Goal: Task Accomplishment & Management: Use online tool/utility

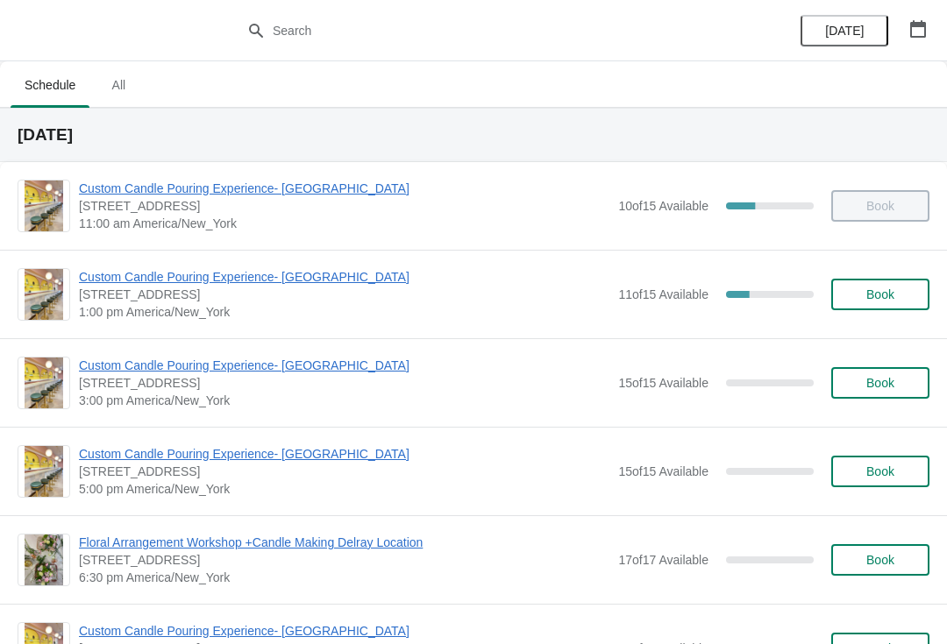
click at [914, 28] on icon "button" at bounding box center [918, 29] width 18 height 18
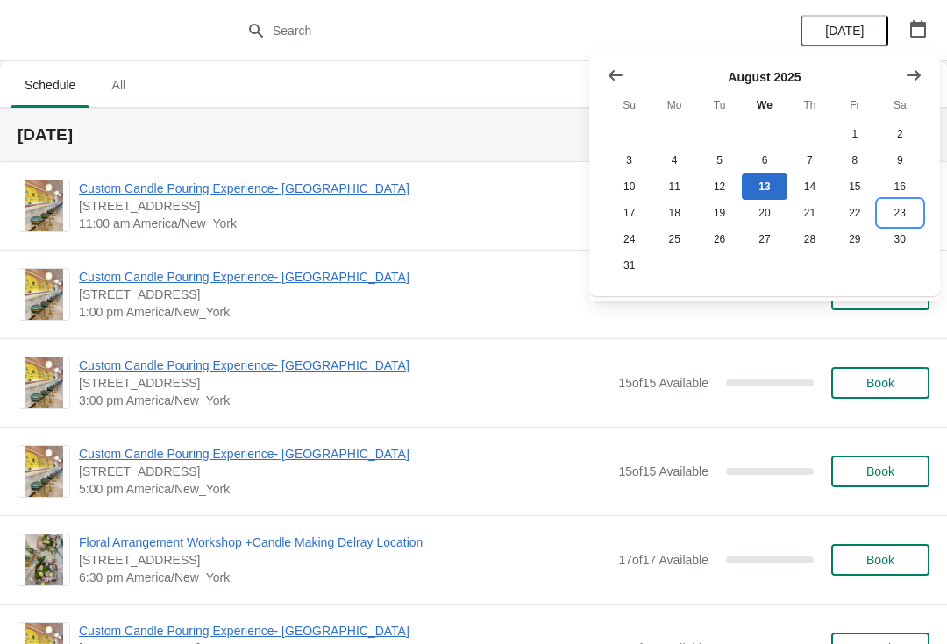
click at [888, 222] on button "23" at bounding box center [899, 213] width 45 height 26
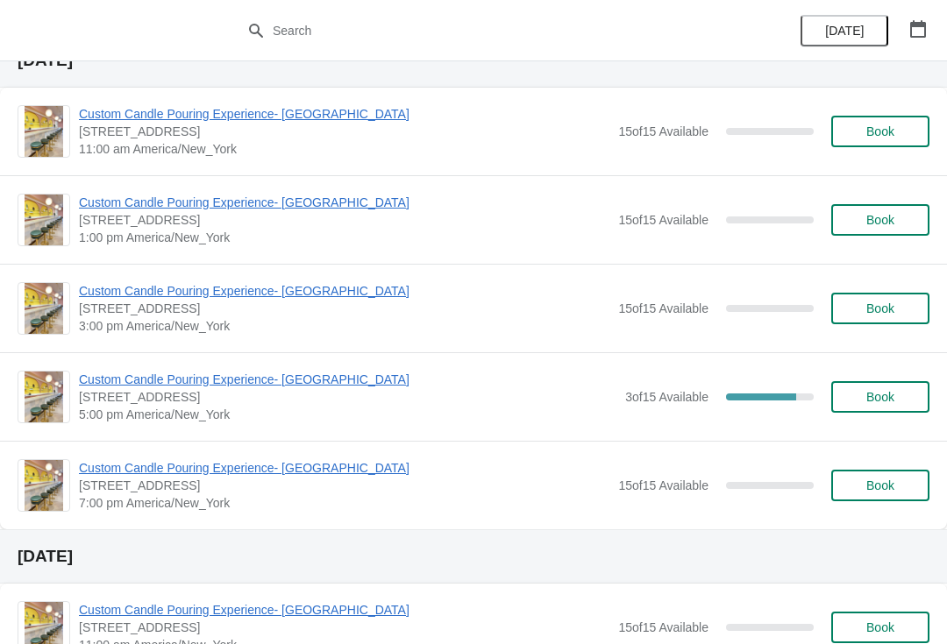
scroll to position [75, 0]
click at [128, 375] on span "Custom Candle Pouring Experience- [GEOGRAPHIC_DATA]" at bounding box center [347, 379] width 537 height 18
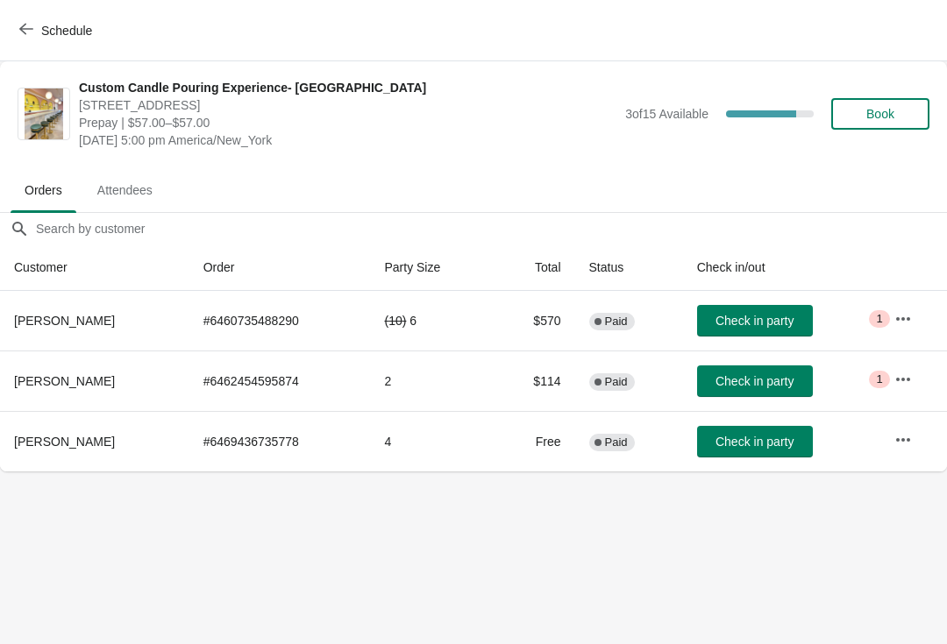
click at [25, 18] on button "Schedule" at bounding box center [57, 31] width 97 height 32
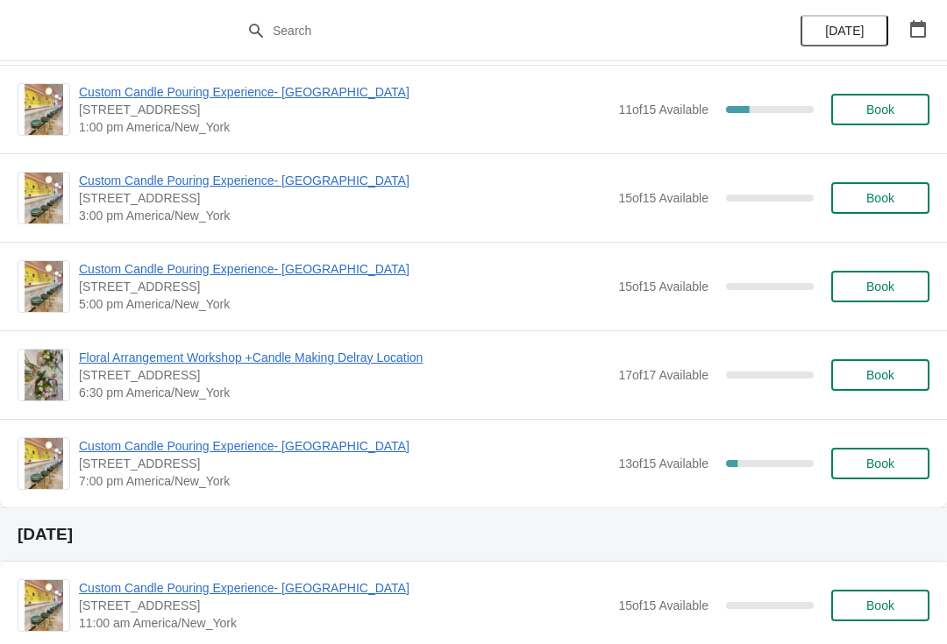
scroll to position [183, 0]
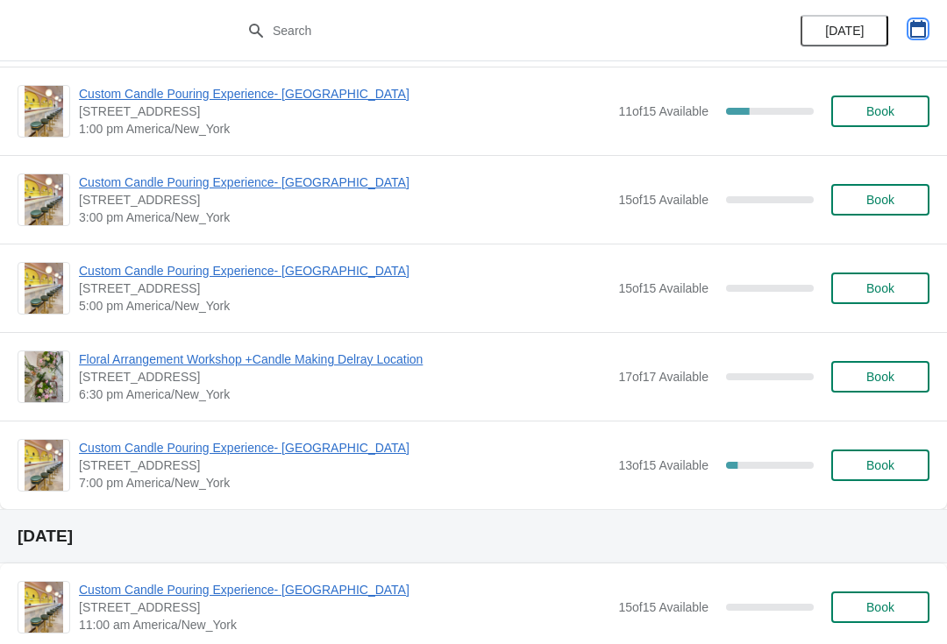
click at [914, 31] on icon "button" at bounding box center [918, 29] width 18 height 18
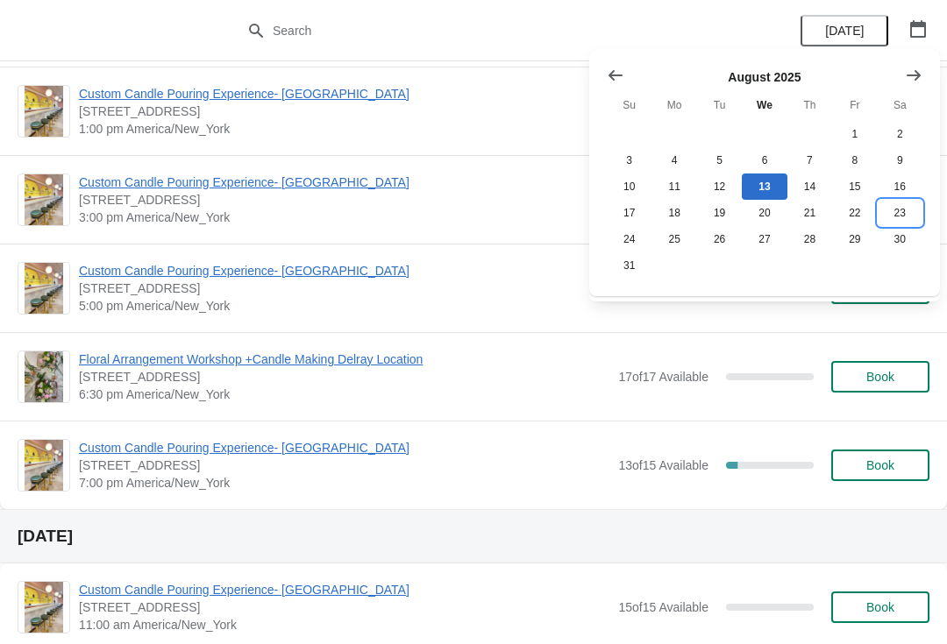
click at [894, 221] on button "23" at bounding box center [899, 213] width 45 height 26
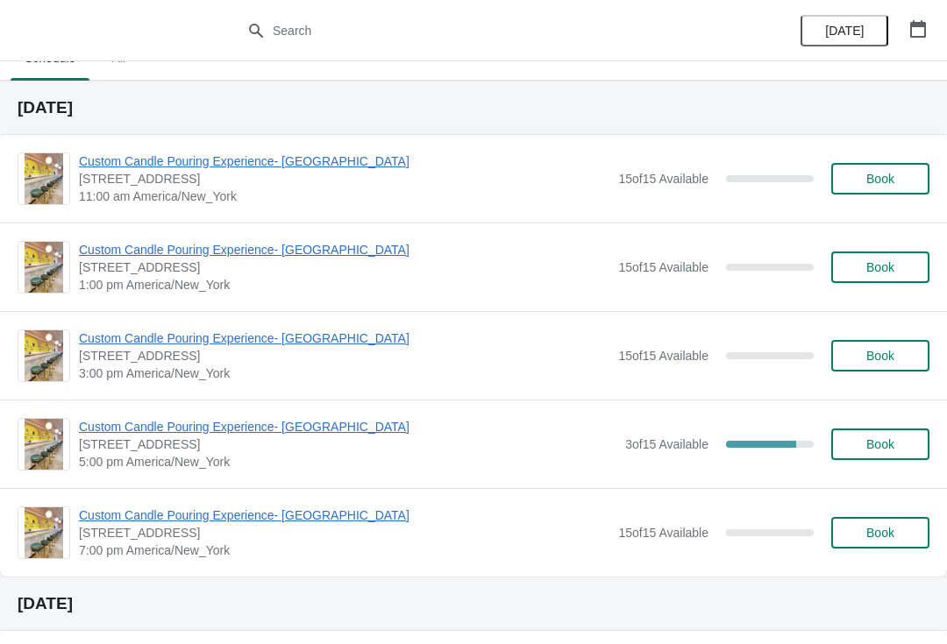
scroll to position [30, 0]
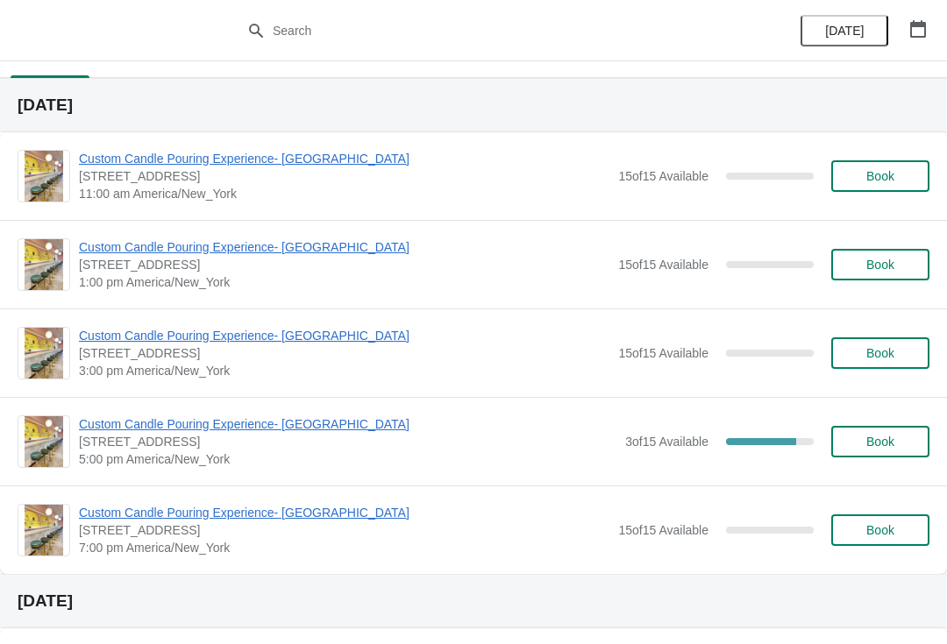
click at [189, 396] on div "Custom Candle Pouring Experience- Delray Beach 415 East Atlantic Avenue, Delray…" at bounding box center [473, 352] width 947 height 89
click at [186, 422] on span "Custom Candle Pouring Experience- [GEOGRAPHIC_DATA]" at bounding box center [347, 424] width 537 height 18
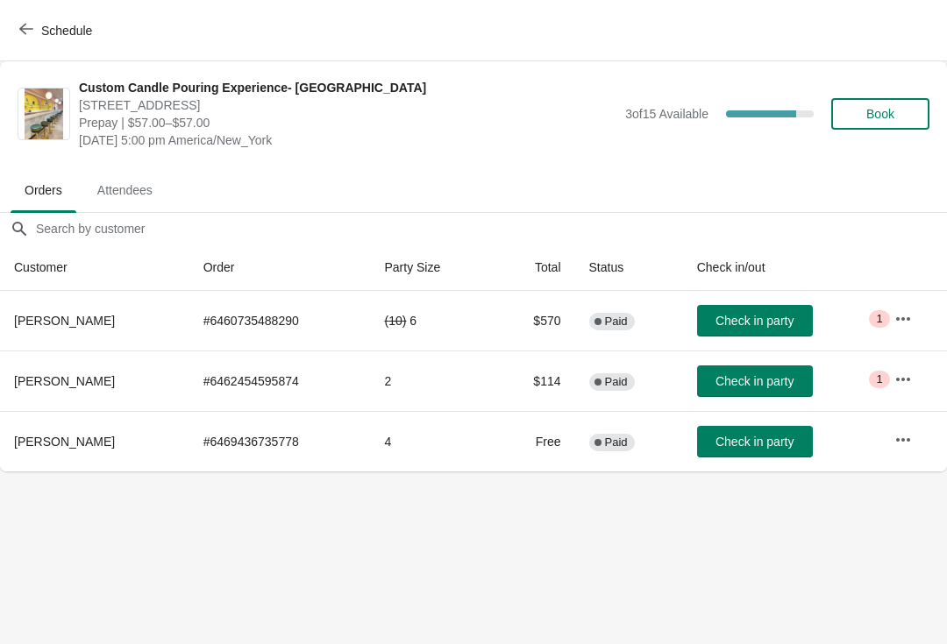
scroll to position [0, 0]
click at [25, 15] on button "Schedule" at bounding box center [57, 31] width 97 height 32
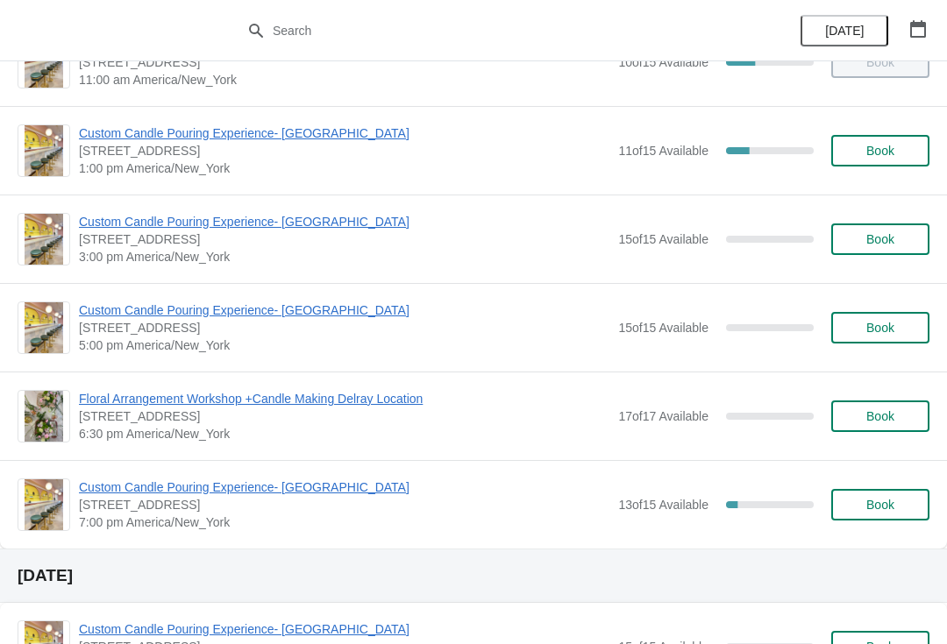
scroll to position [145, 0]
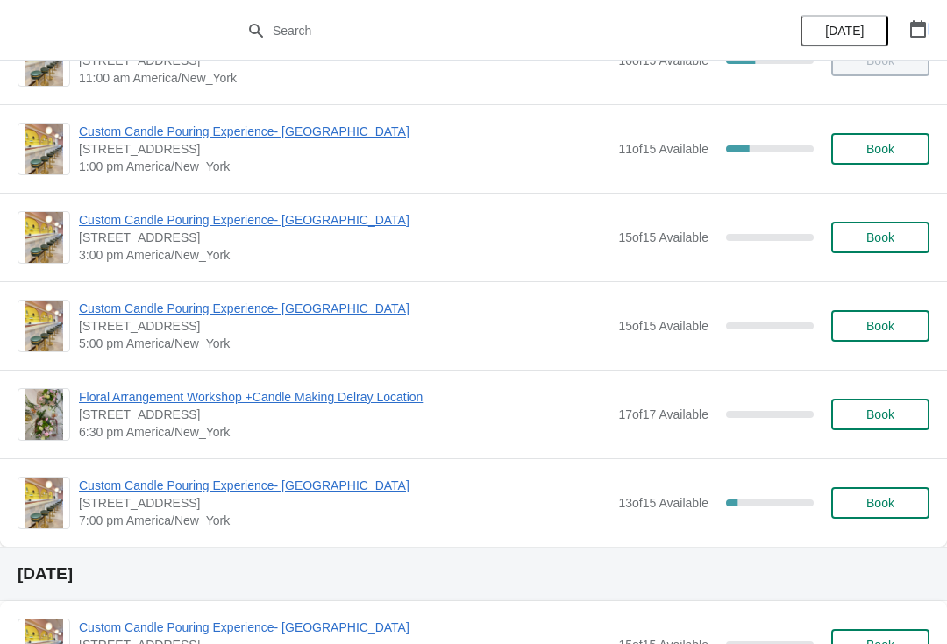
click at [914, 26] on icon "button" at bounding box center [918, 29] width 16 height 18
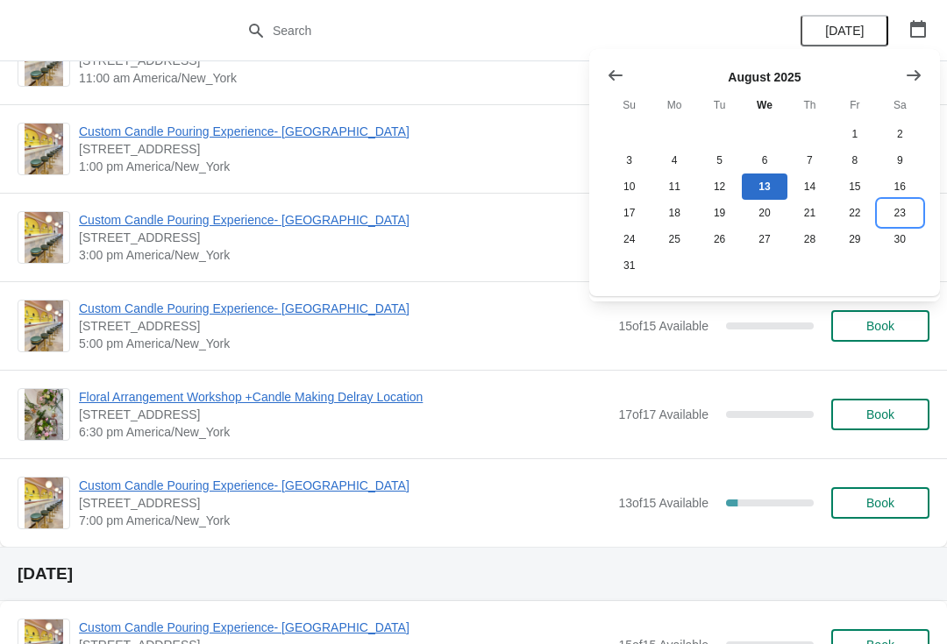
click at [902, 216] on button "23" at bounding box center [899, 213] width 45 height 26
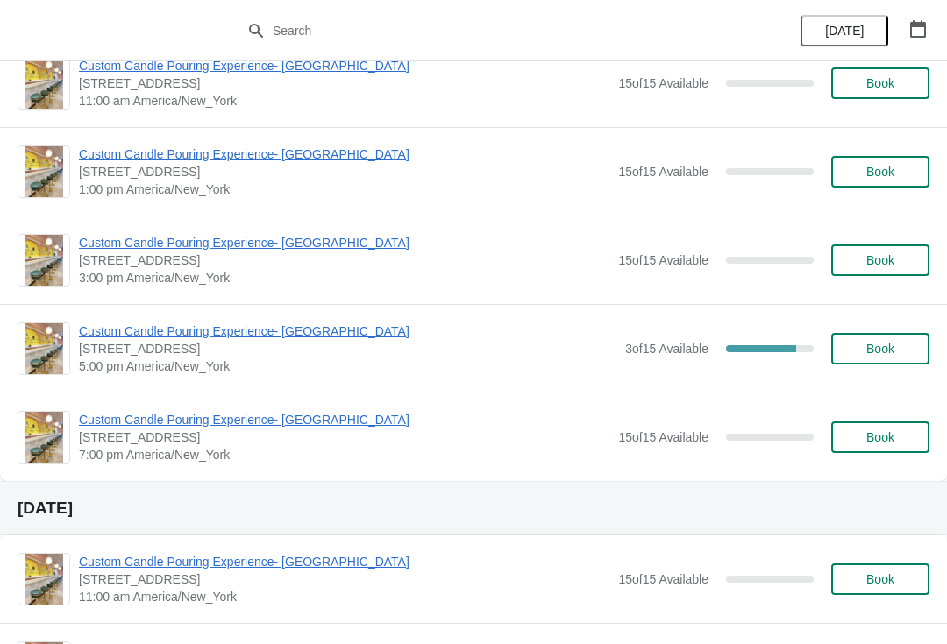
scroll to position [121, 0]
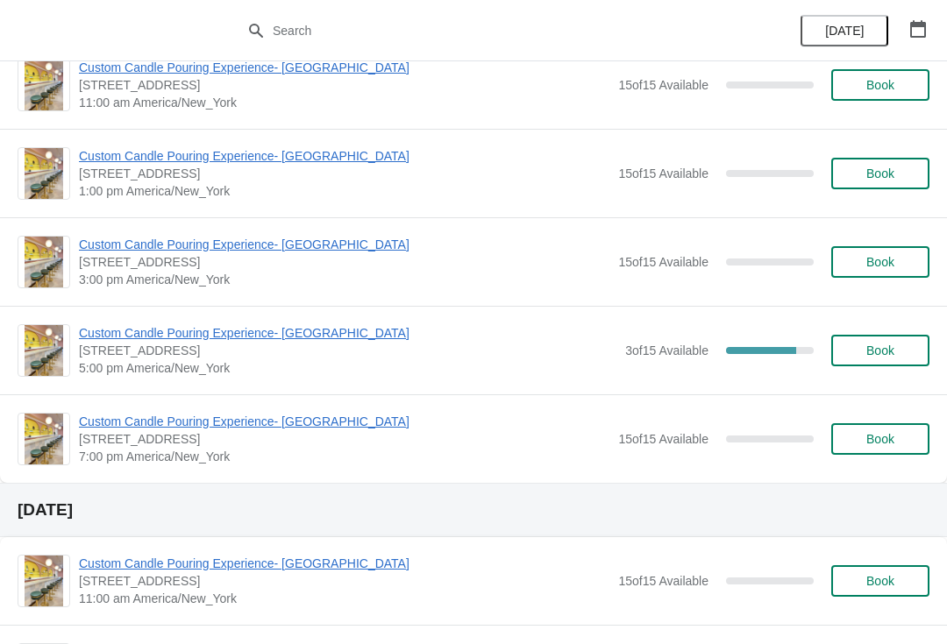
click at [225, 420] on span "Custom Candle Pouring Experience- [GEOGRAPHIC_DATA]" at bounding box center [344, 422] width 530 height 18
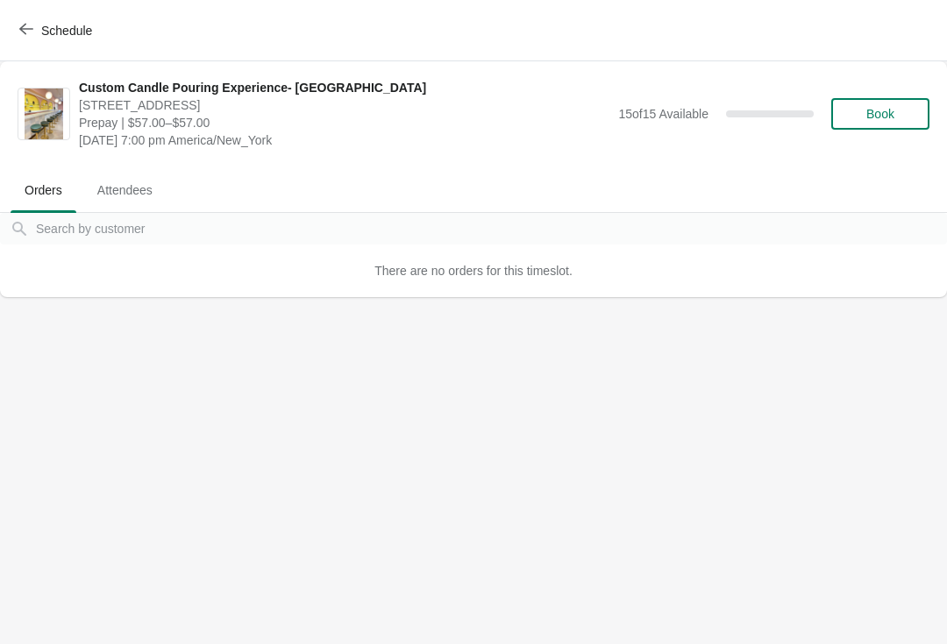
click at [26, 32] on icon "button" at bounding box center [26, 29] width 14 height 14
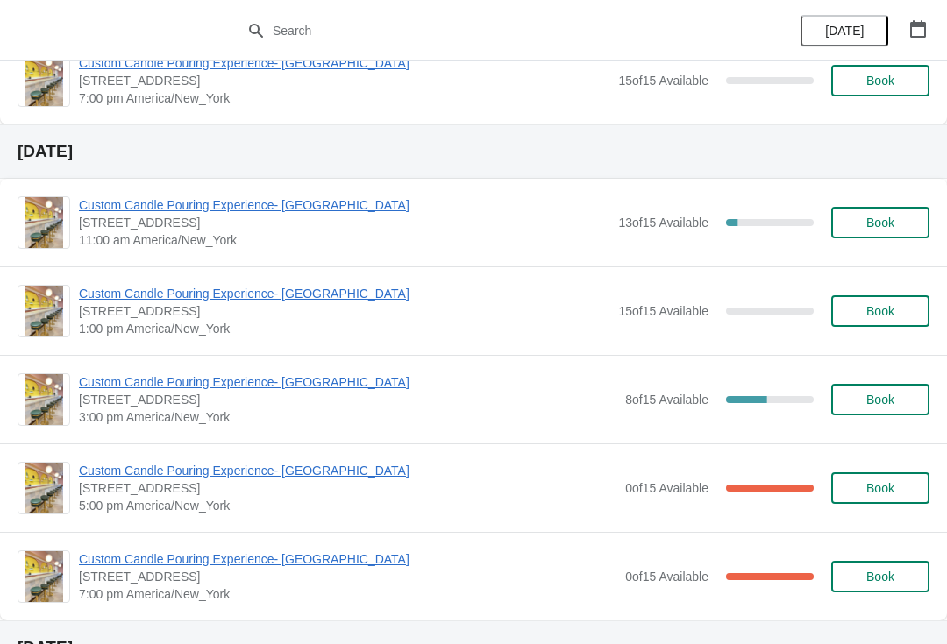
scroll to position [1562, 0]
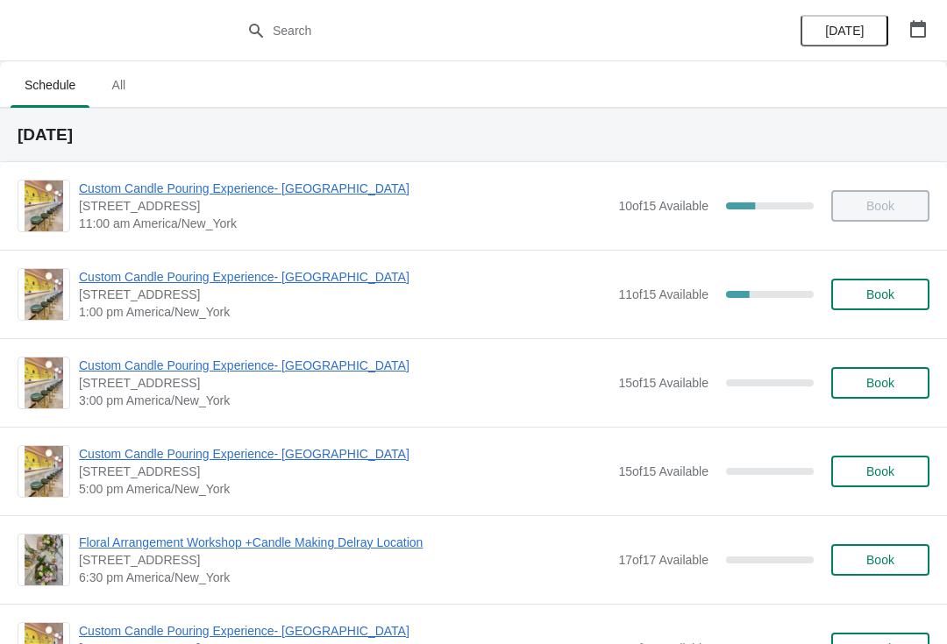
click at [280, 269] on span "Custom Candle Pouring Experience- [GEOGRAPHIC_DATA]" at bounding box center [344, 277] width 530 height 18
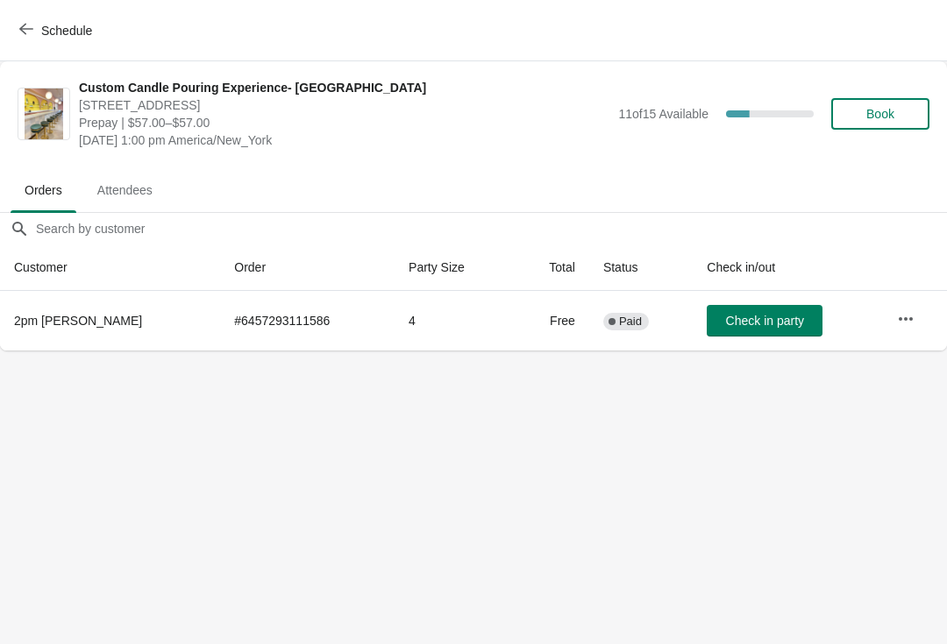
click at [764, 327] on span "Check in party" at bounding box center [765, 321] width 78 height 14
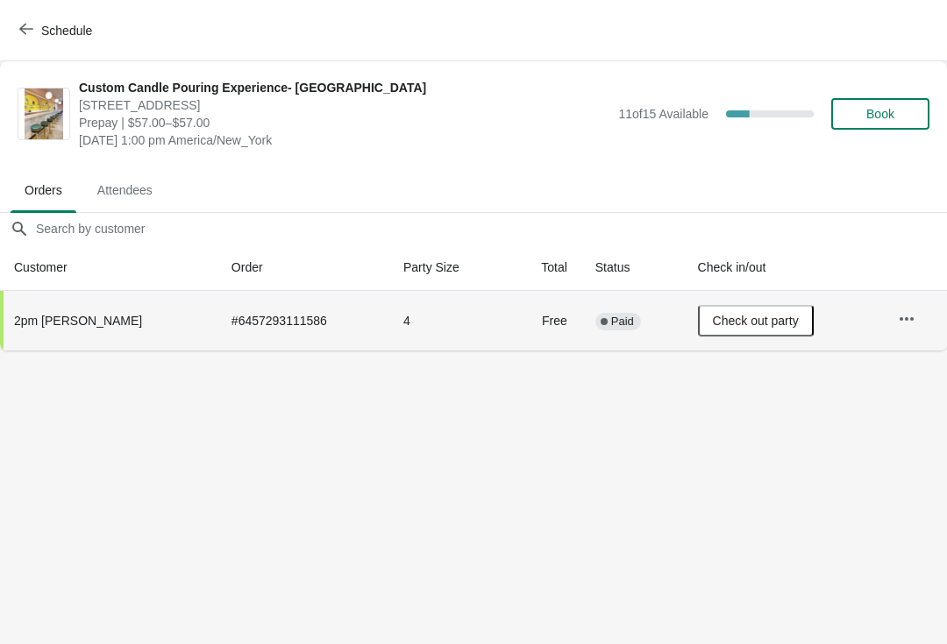
click at [19, 24] on icon "button" at bounding box center [26, 29] width 14 height 14
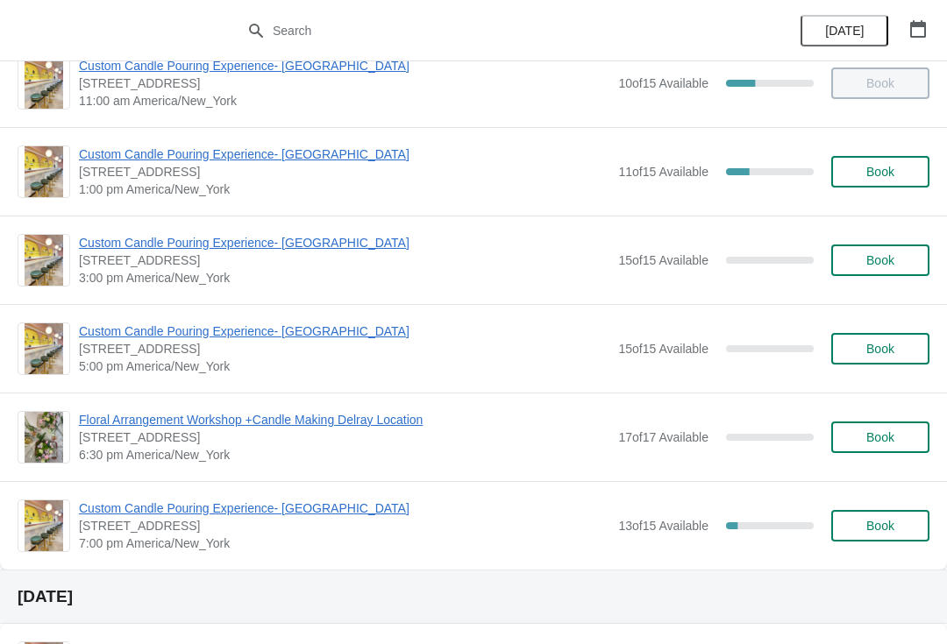
scroll to position [122, 0]
